Goal: Information Seeking & Learning: Learn about a topic

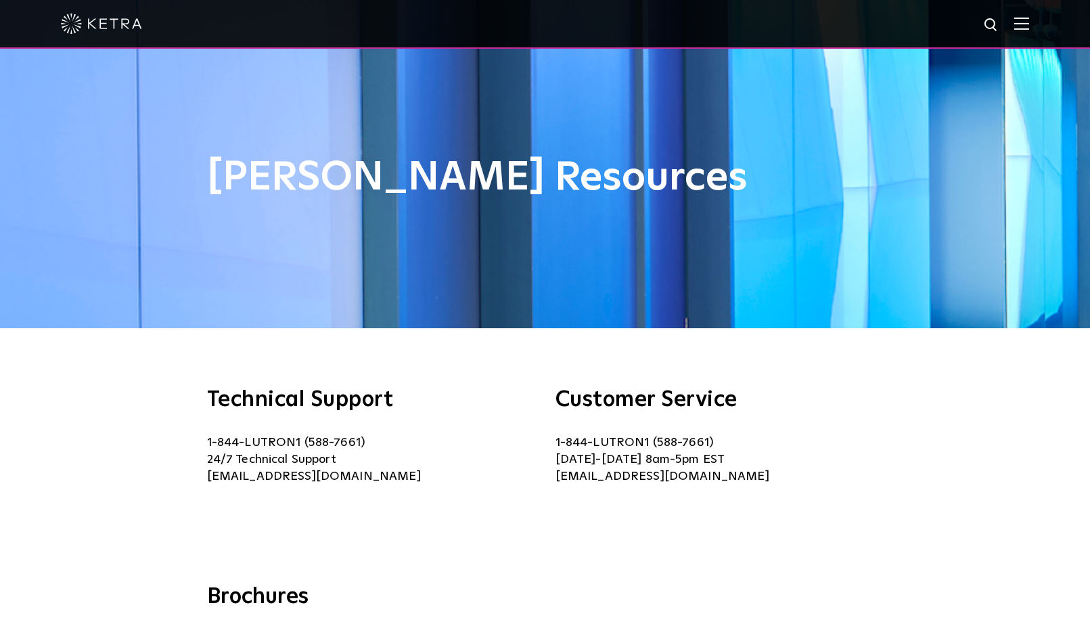
click at [1025, 27] on img at bounding box center [1021, 23] width 15 height 13
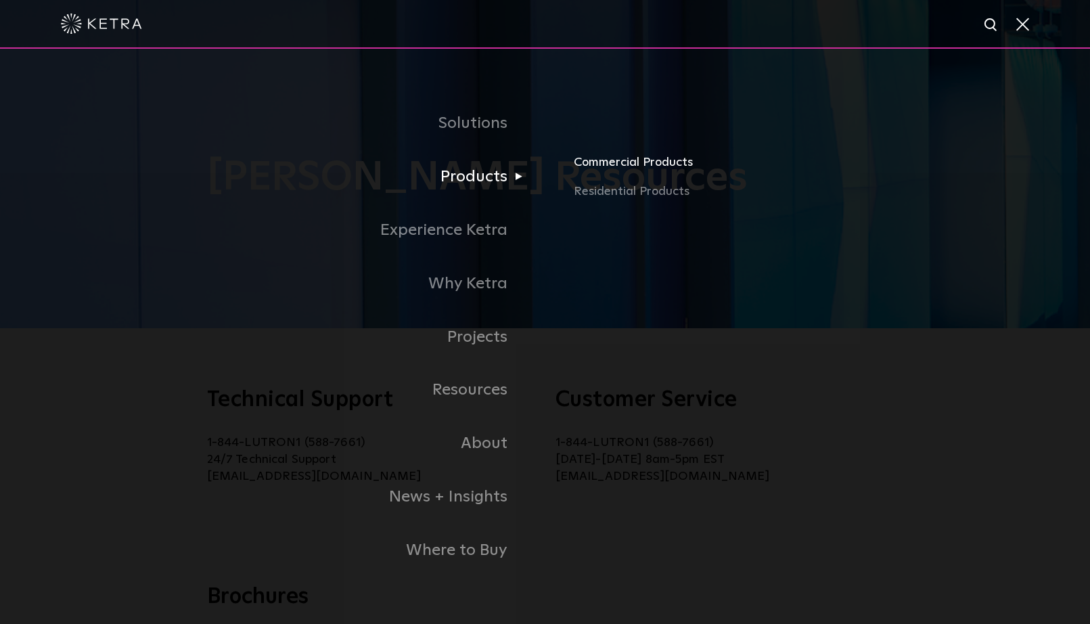
click at [592, 166] on link "Commercial Products" at bounding box center [786, 167] width 425 height 30
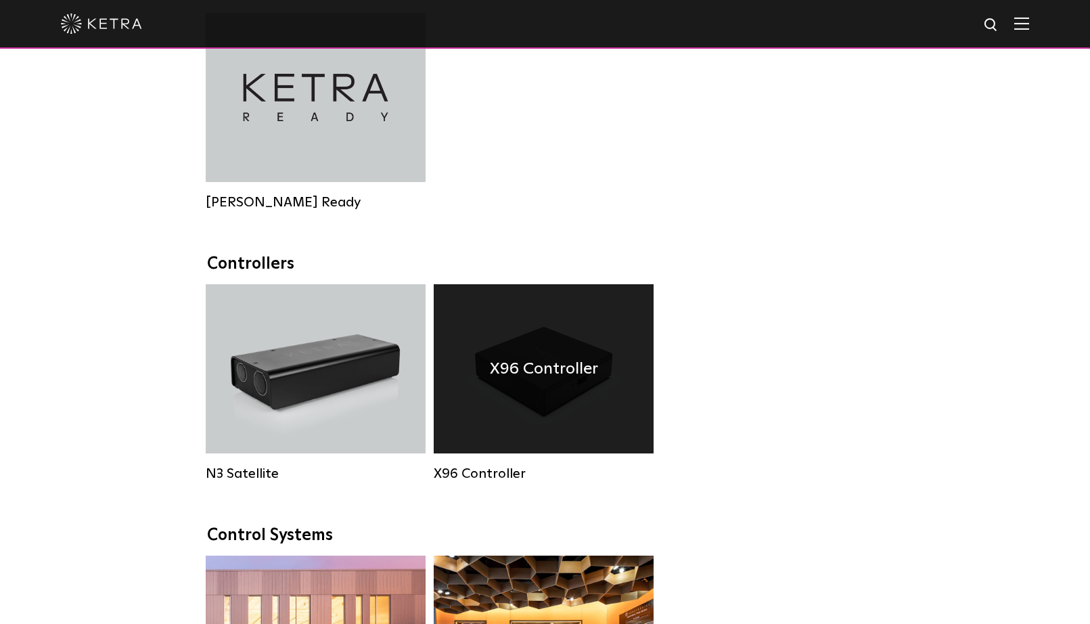
scroll to position [1538, 0]
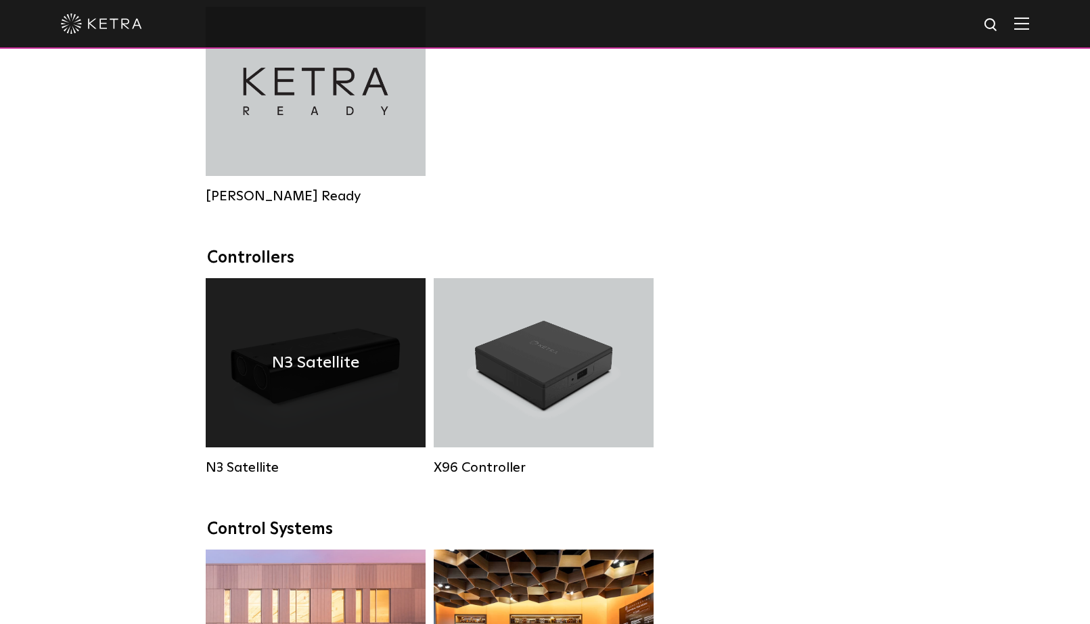
click at [350, 327] on div "N3 Satellite" at bounding box center [316, 362] width 220 height 169
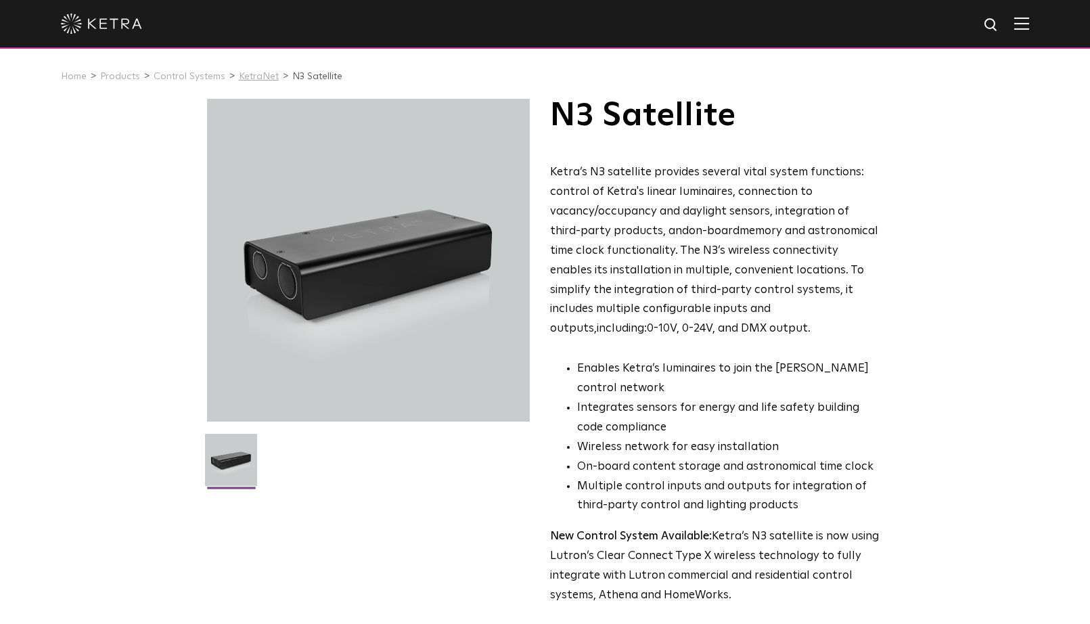
click at [264, 78] on link "KetraNet" at bounding box center [259, 76] width 40 height 9
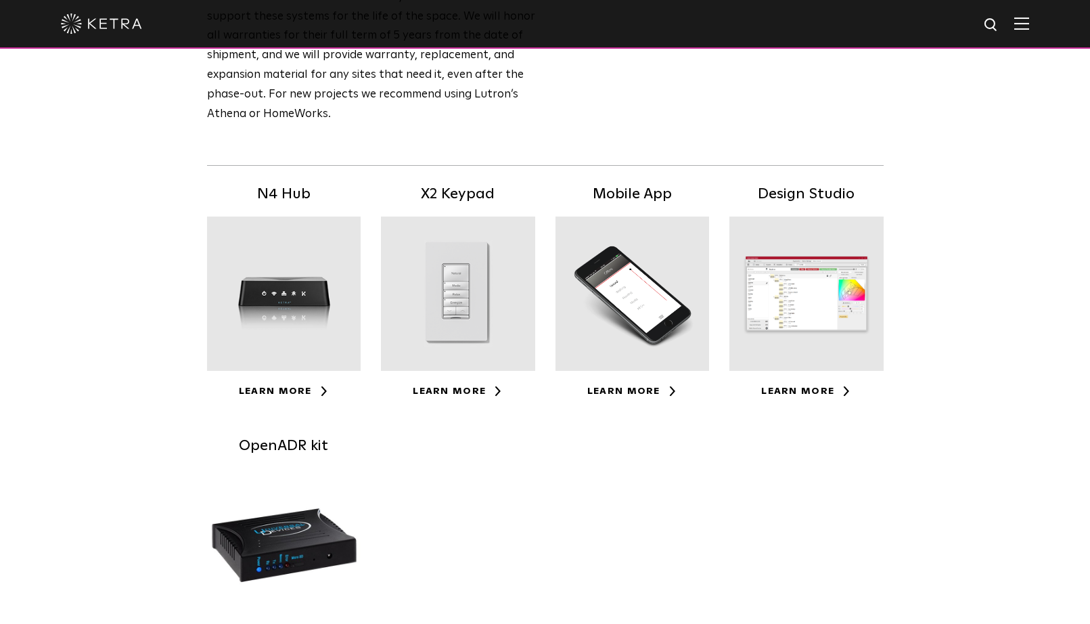
scroll to position [201, 0]
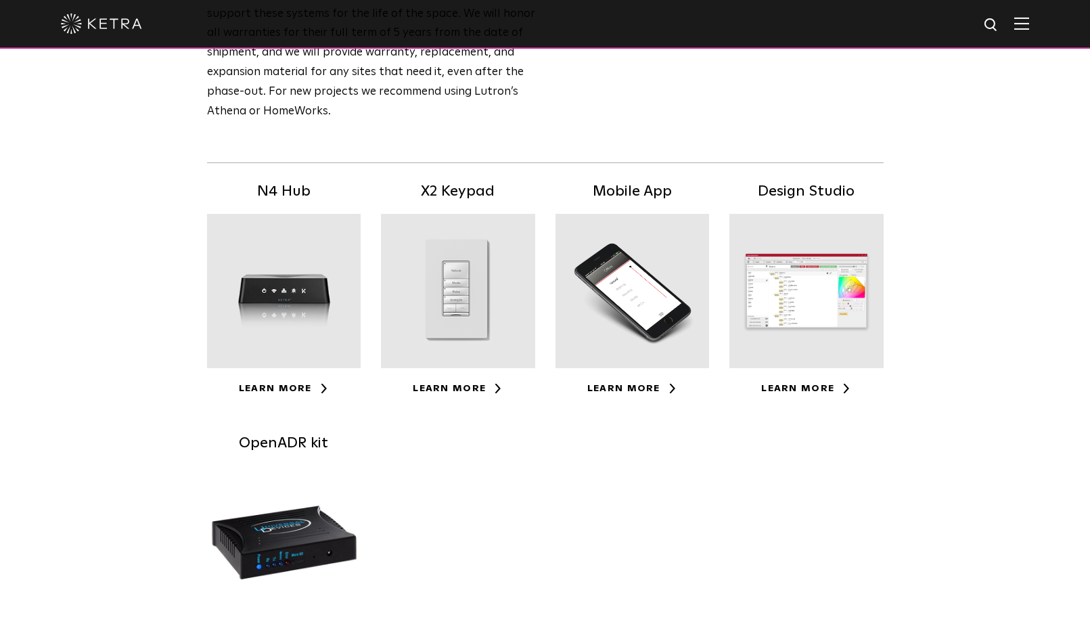
click at [273, 270] on div at bounding box center [284, 291] width 154 height 154
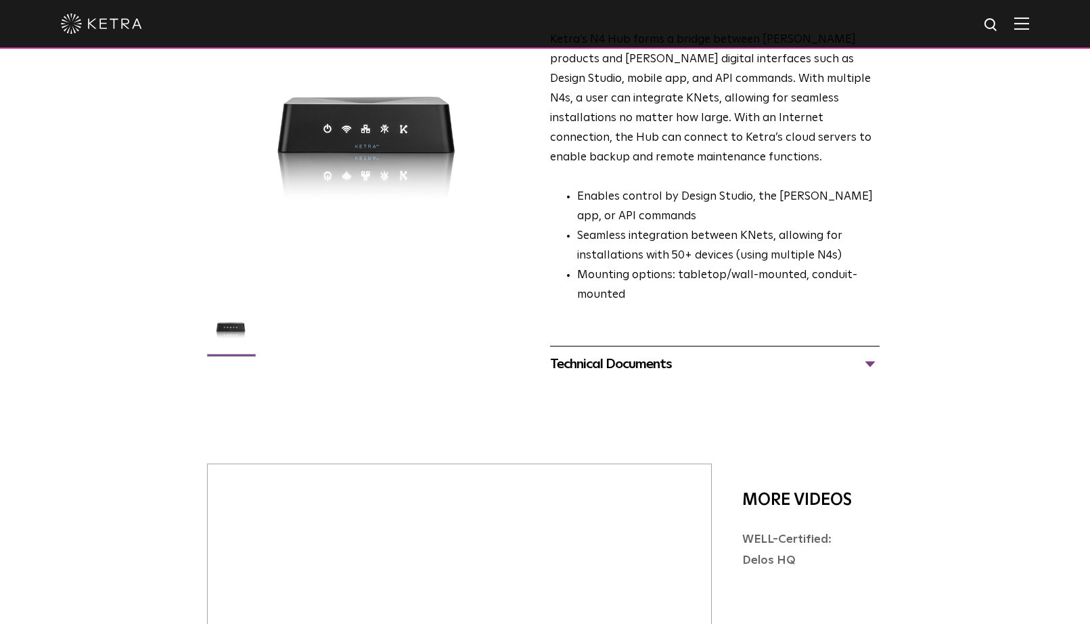
scroll to position [144, 0]
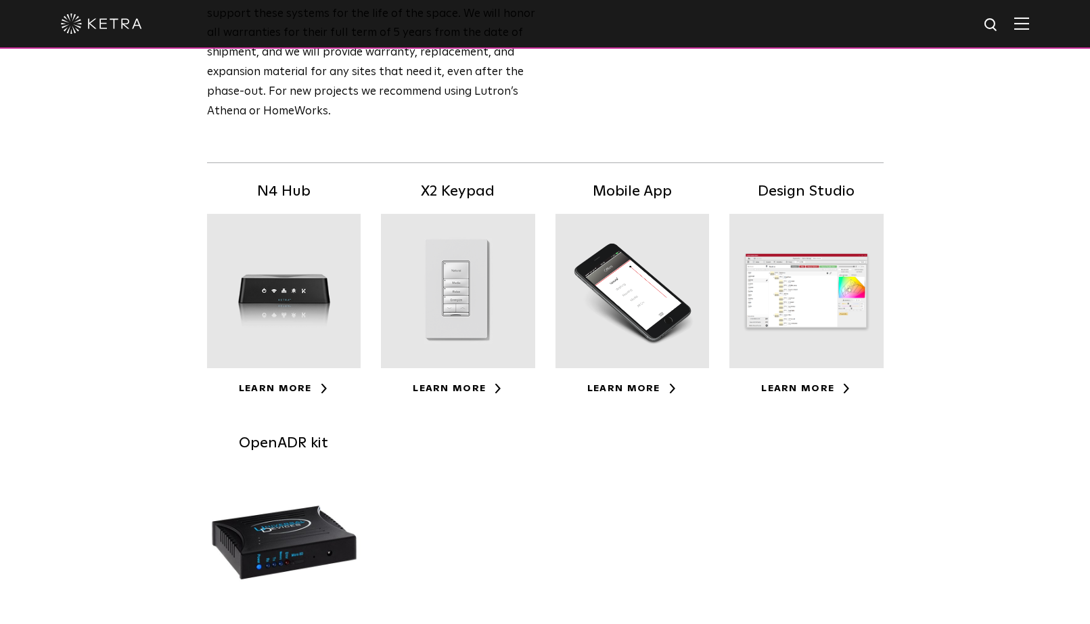
click at [458, 301] on div at bounding box center [458, 291] width 154 height 154
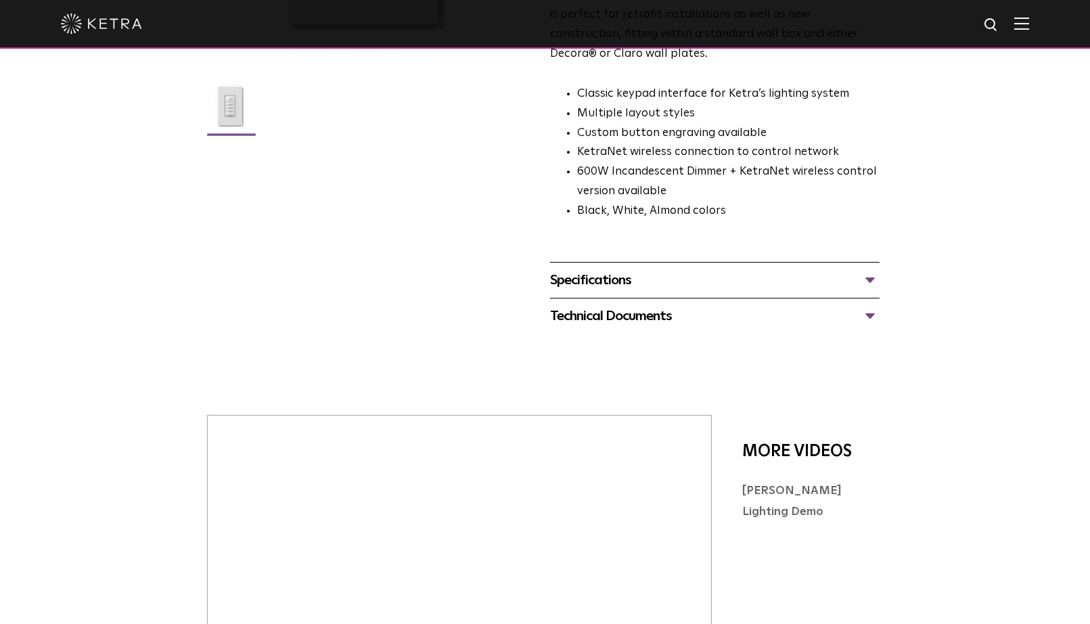
scroll to position [356, 0]
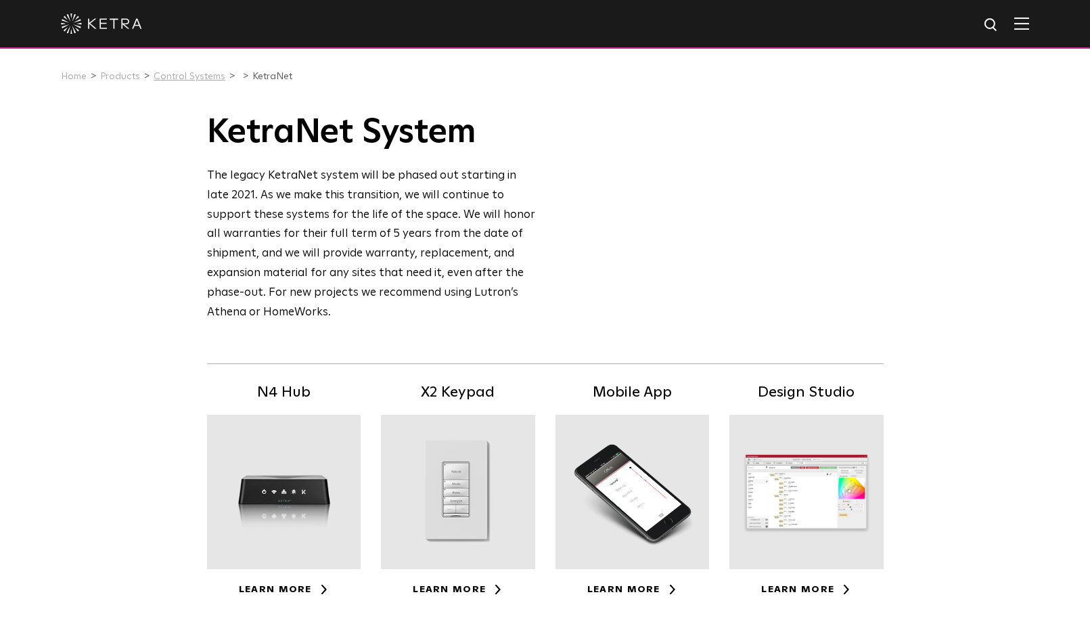
click at [195, 76] on link "Control Systems" at bounding box center [190, 76] width 72 height 9
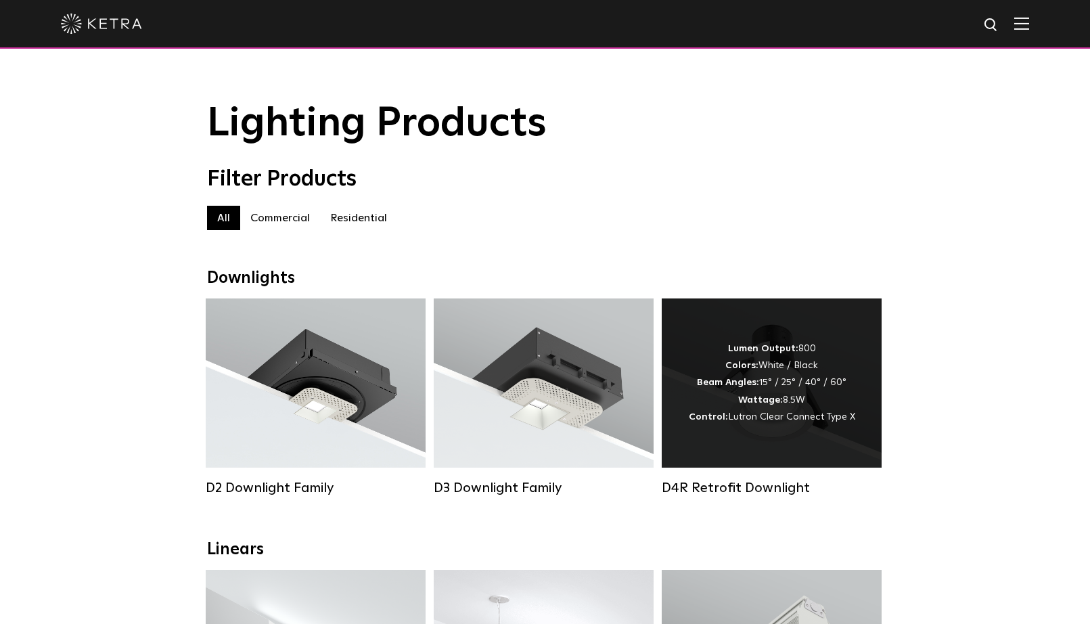
click at [835, 363] on div "Lumen Output: 800 Colors: White / Black Beam Angles: 15° / 25° / 40° / 60° Watt…" at bounding box center [772, 382] width 166 height 85
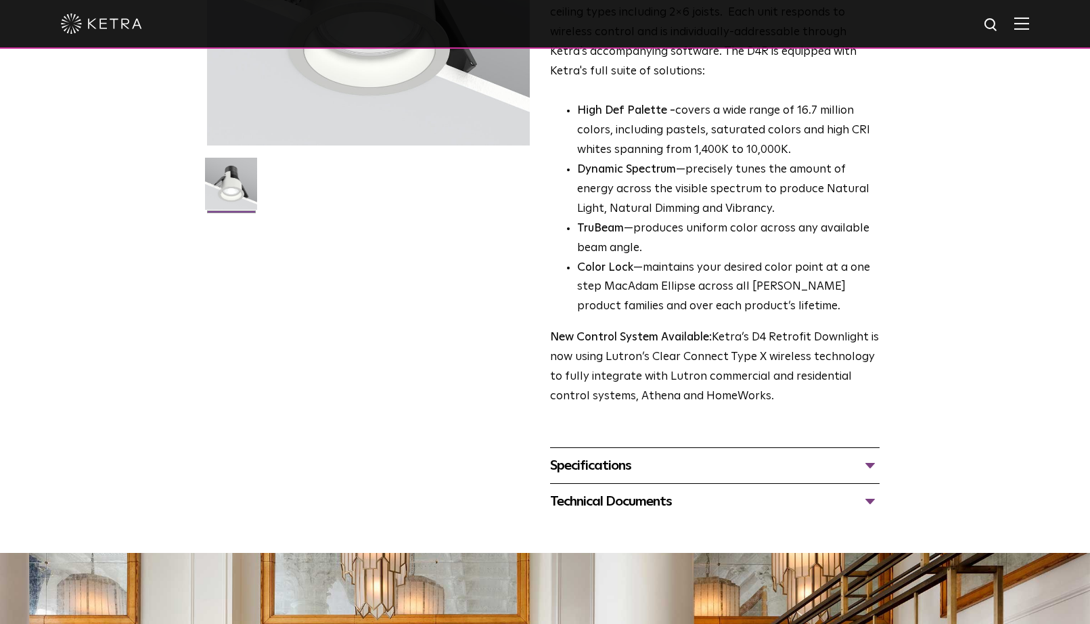
scroll to position [281, 0]
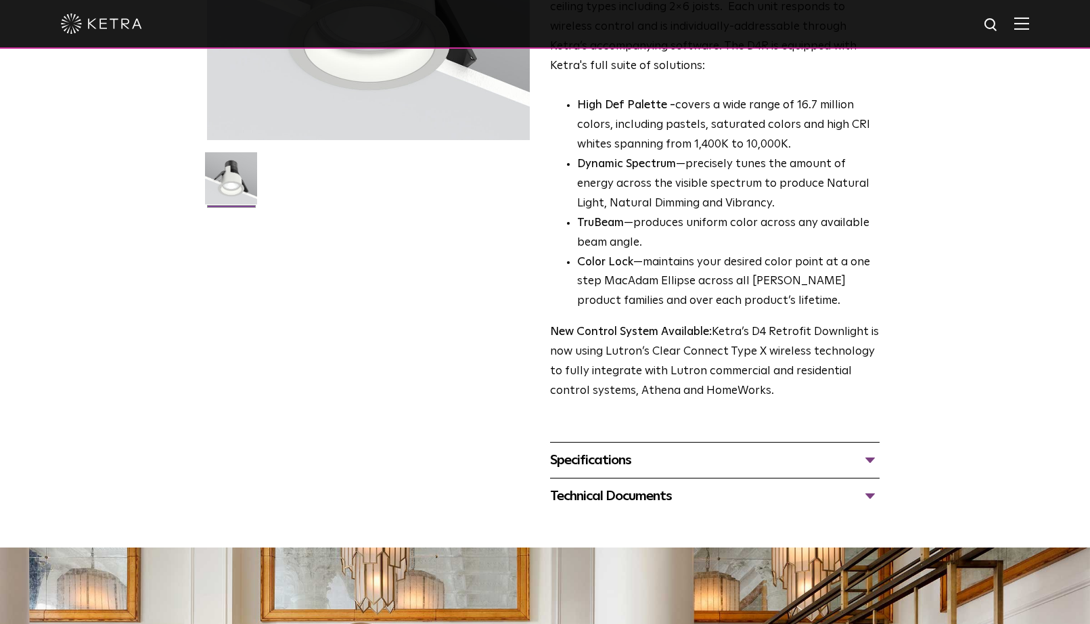
click at [622, 485] on div "Technical Documents" at bounding box center [714, 496] width 329 height 22
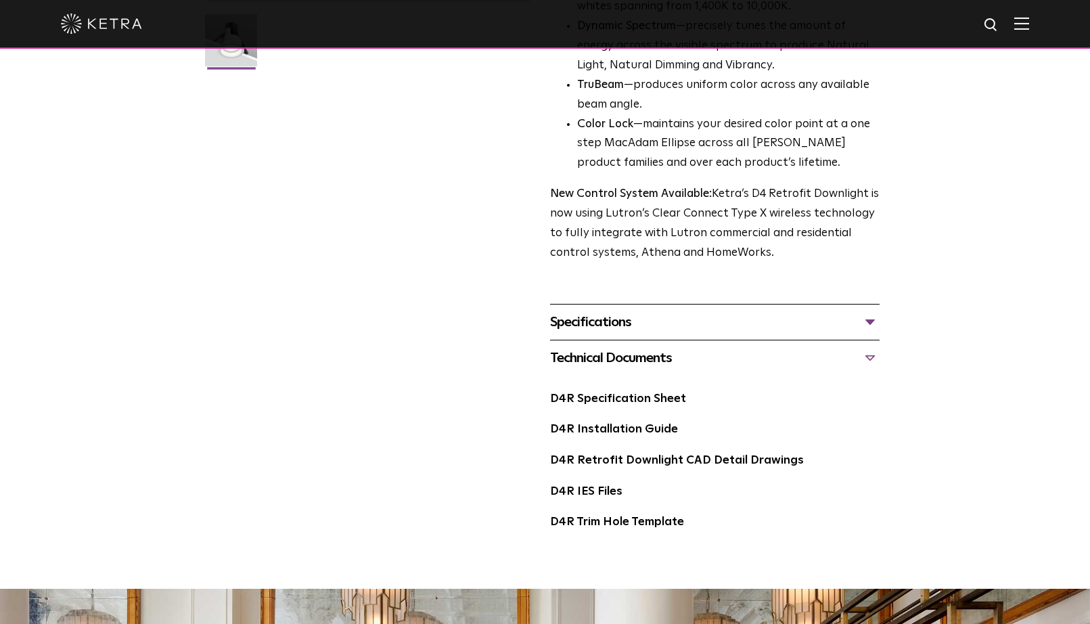
scroll to position [423, 0]
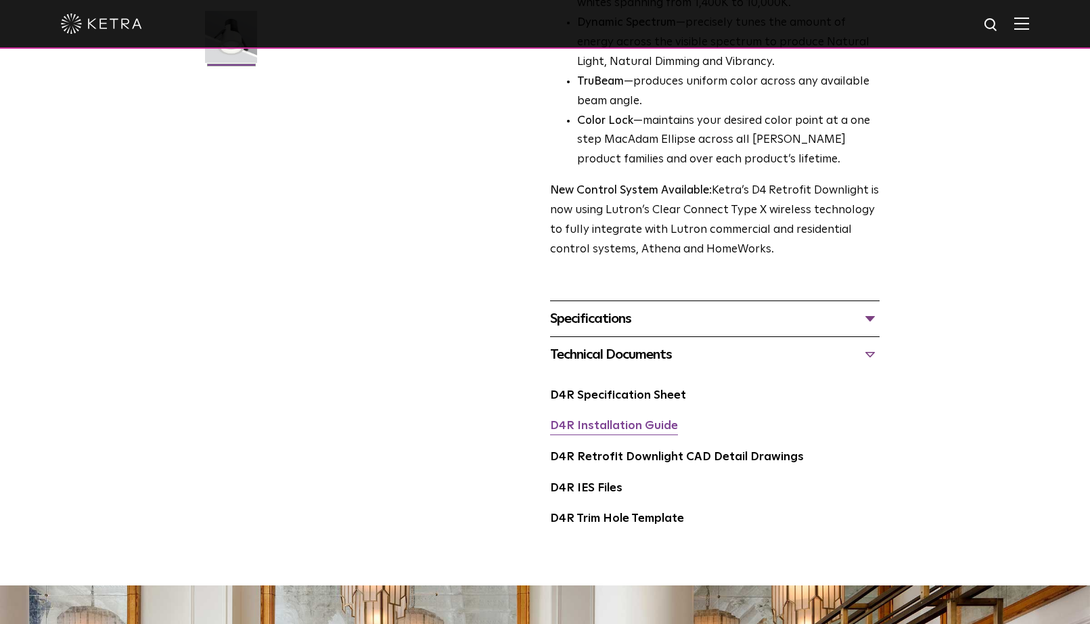
click at [620, 420] on link "D4R Installation Guide" at bounding box center [614, 425] width 128 height 11
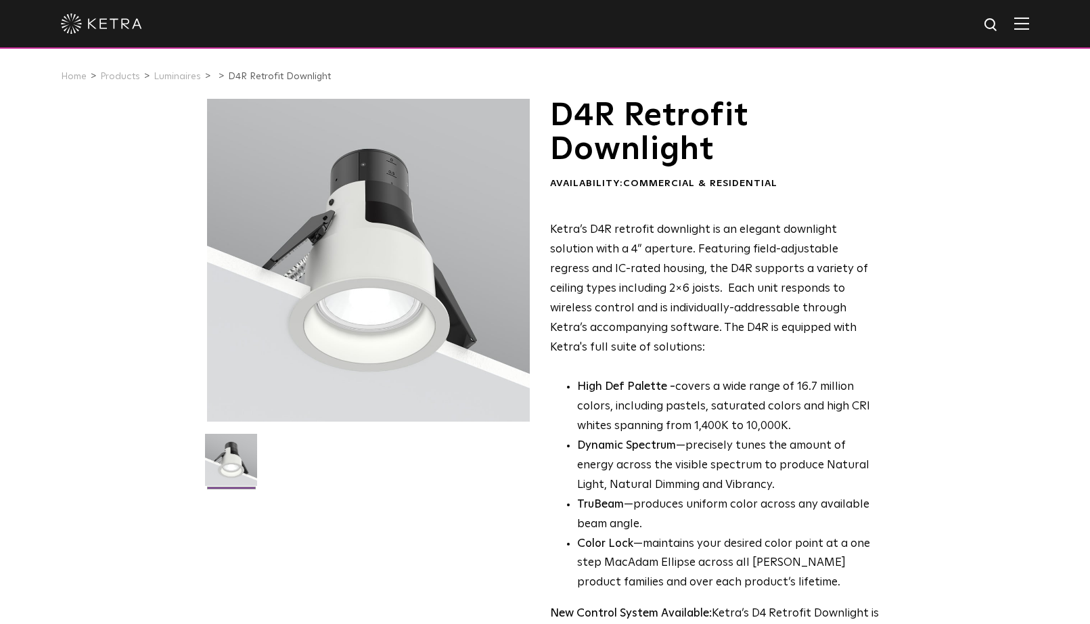
scroll to position [0, 0]
